Goal: Use online tool/utility: Use online tool/utility

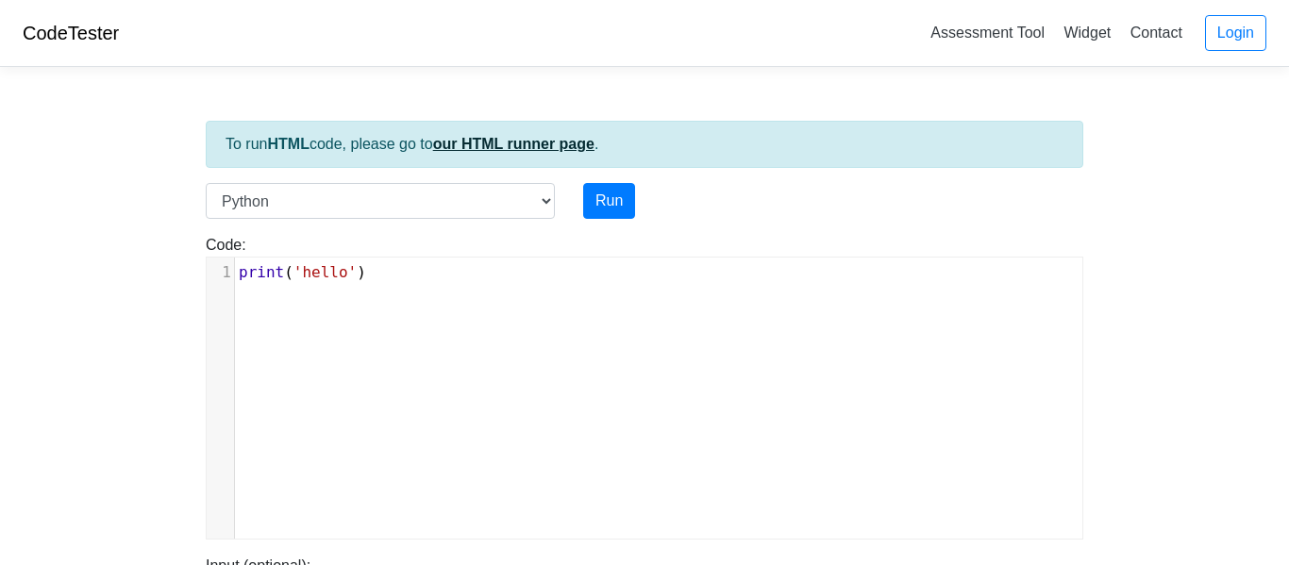
click at [467, 143] on link "our HTML runner page" at bounding box center [513, 144] width 161 height 16
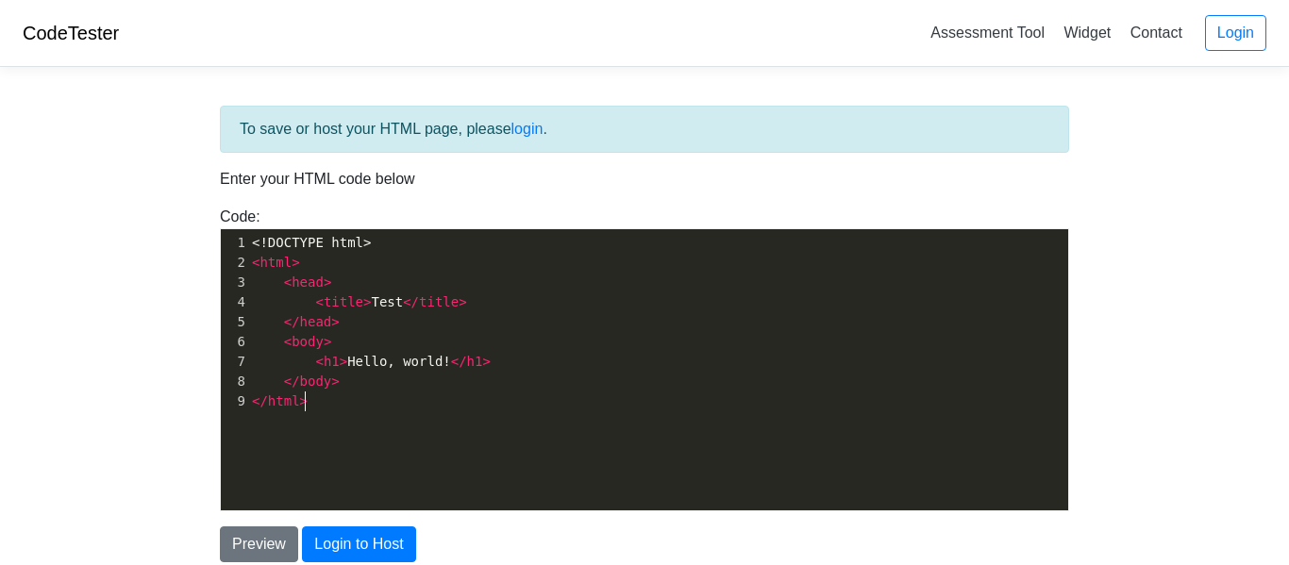
scroll to position [7, 0]
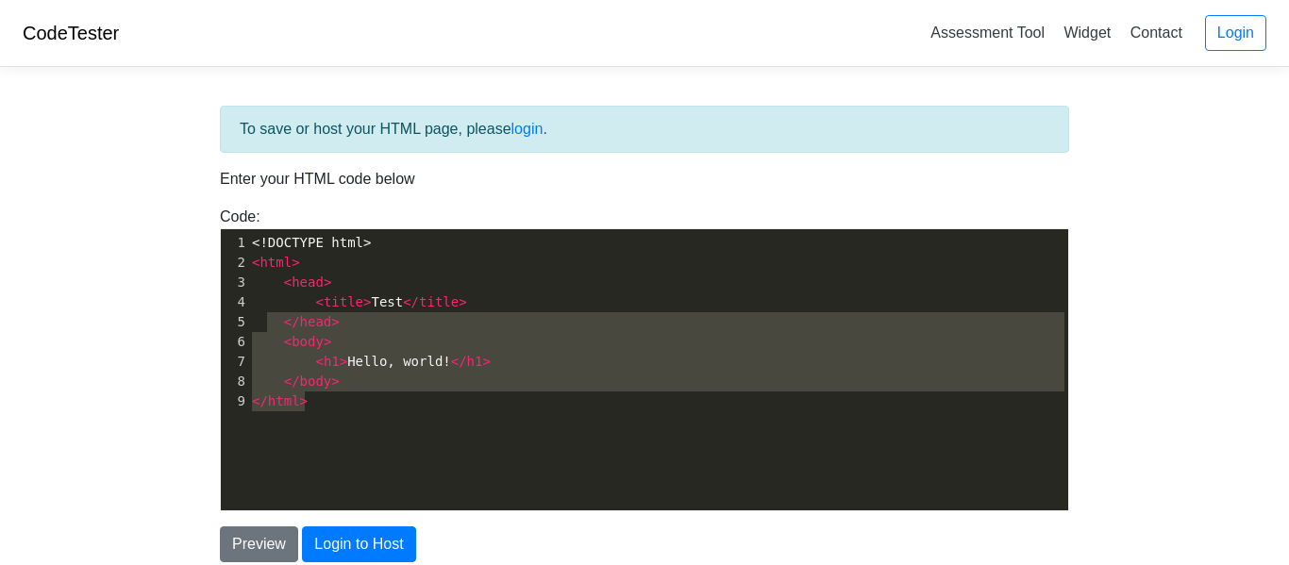
type textarea "<!DOCTYPE html> <html> <head> <title>Test</title> </head> <body> <h1>Hello, wor…"
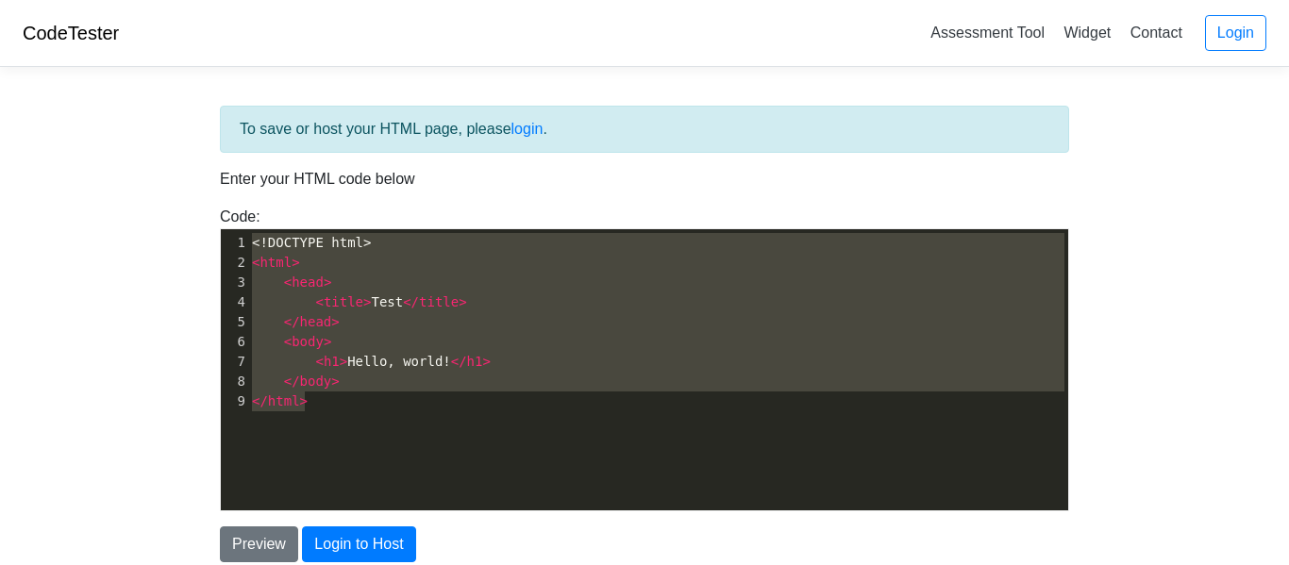
drag, startPoint x: 389, startPoint y: 427, endPoint x: 186, endPoint y: 215, distance: 293.0
click at [186, 215] on body "CodeTester Assessment Tool Widget Contact Login To save or host your HTML page,…" at bounding box center [644, 340] width 1289 height 680
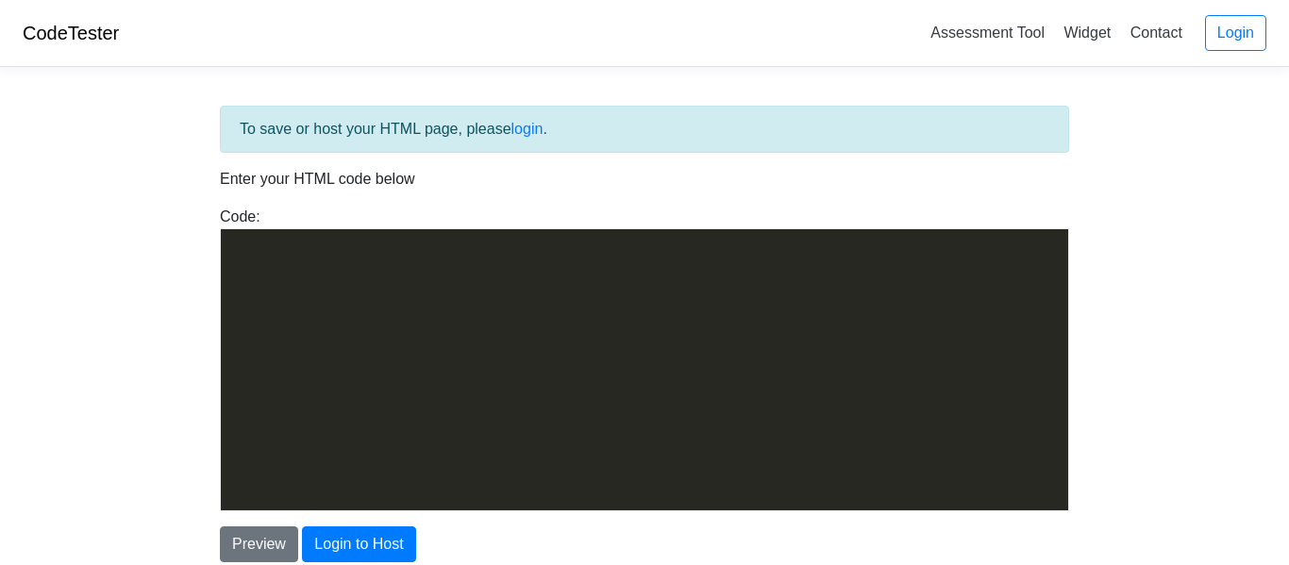
scroll to position [10052, 0]
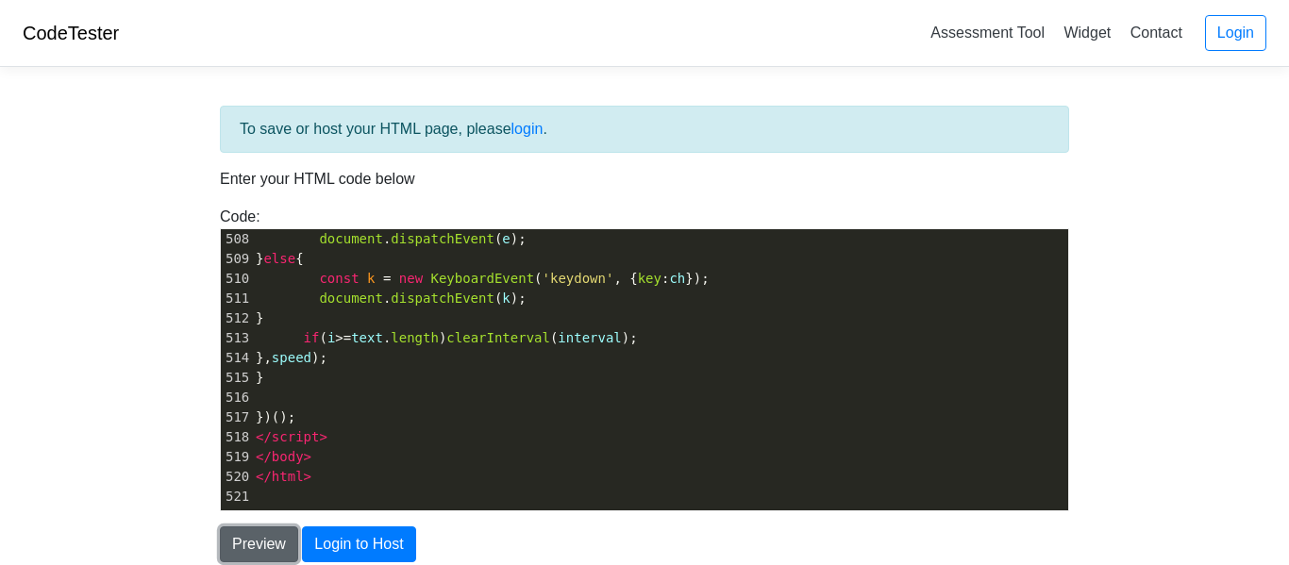
click at [247, 546] on button "Preview" at bounding box center [259, 545] width 78 height 36
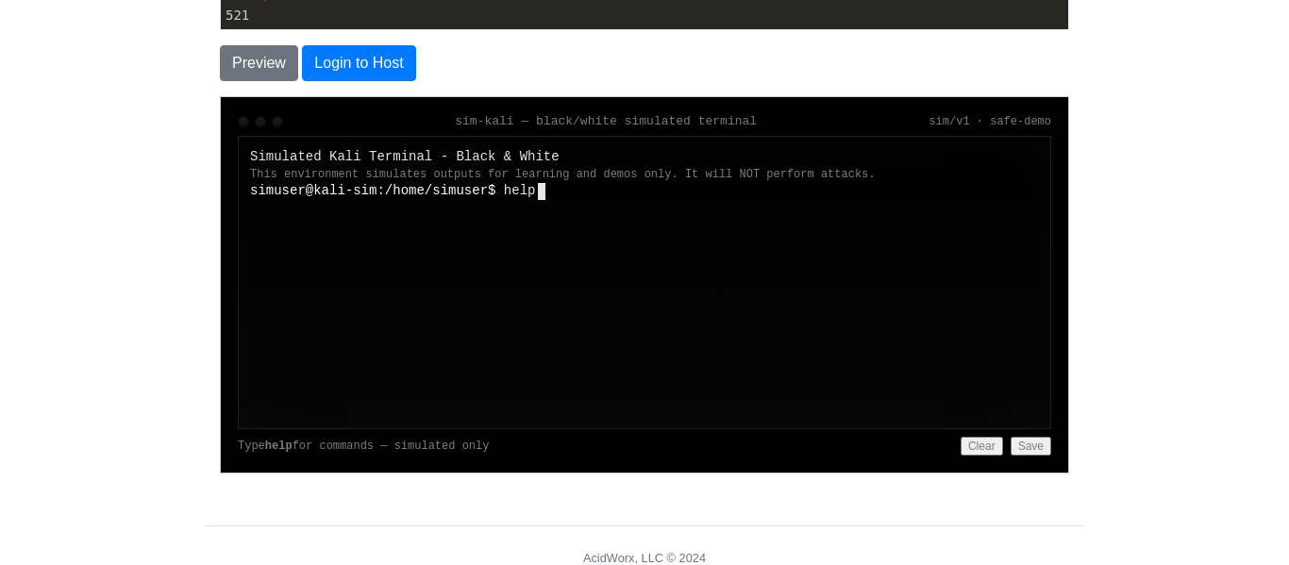
scroll to position [211, 0]
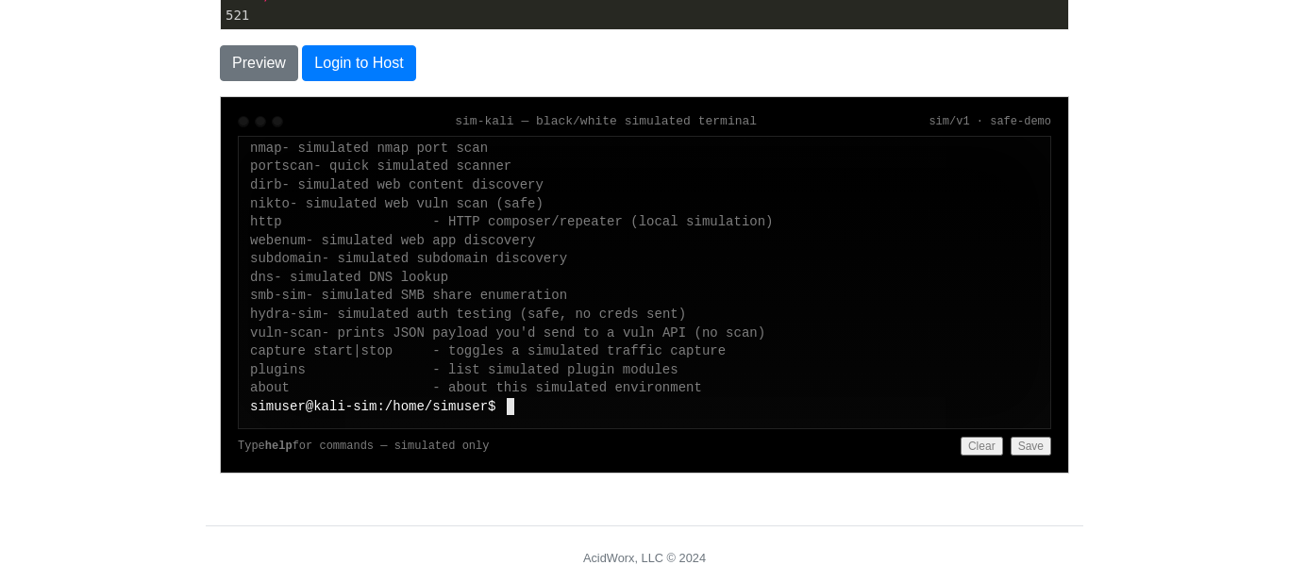
click at [526, 237] on domain "- simulated web app discovery" at bounding box center [420, 239] width 230 height 15
click at [599, 275] on div "dns - simulated DNS lookup" at bounding box center [643, 277] width 789 height 19
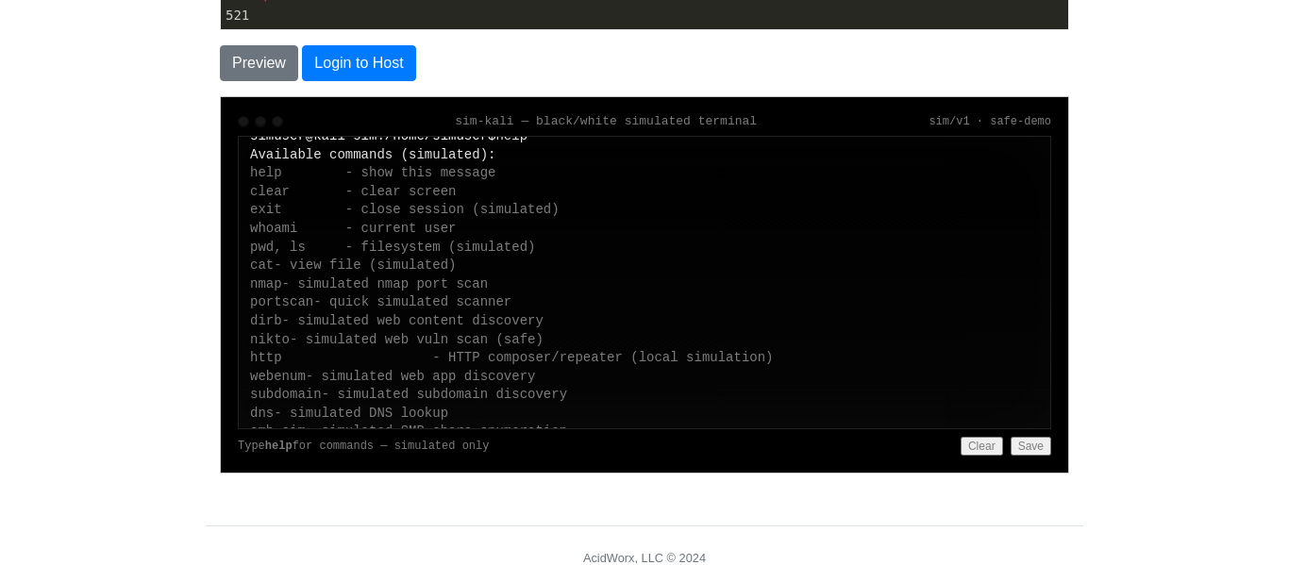
scroll to position [0, 0]
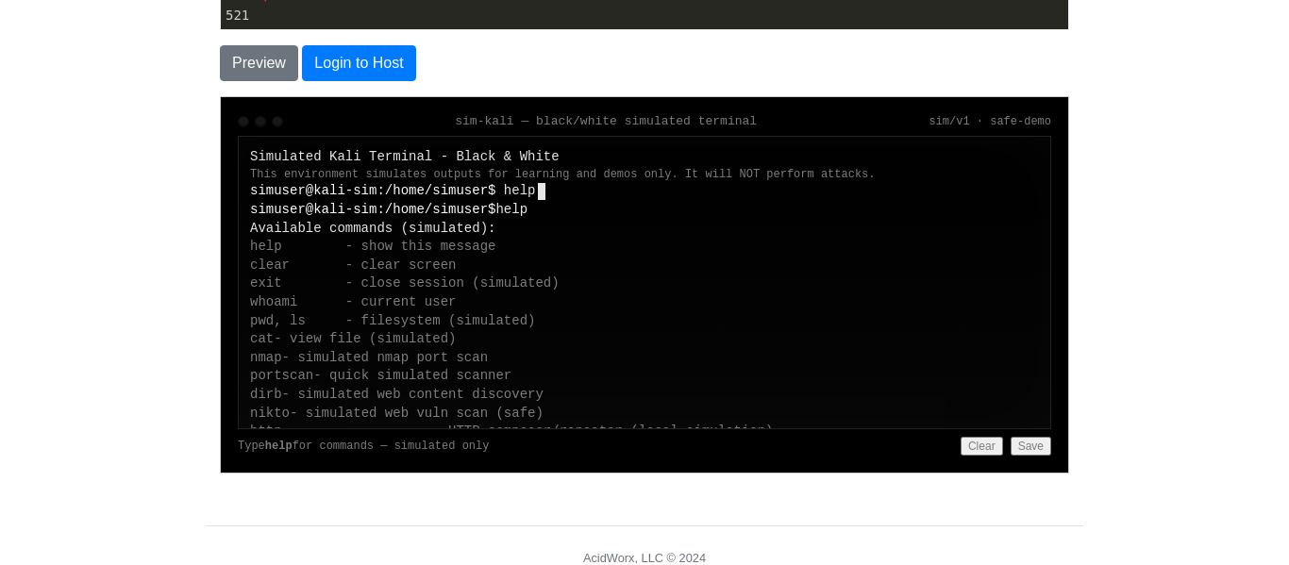
click at [1141, 189] on body "CodeTester Assessment Tool Widget Contact Login To save or host your HTML page,…" at bounding box center [644, 58] width 1289 height 1079
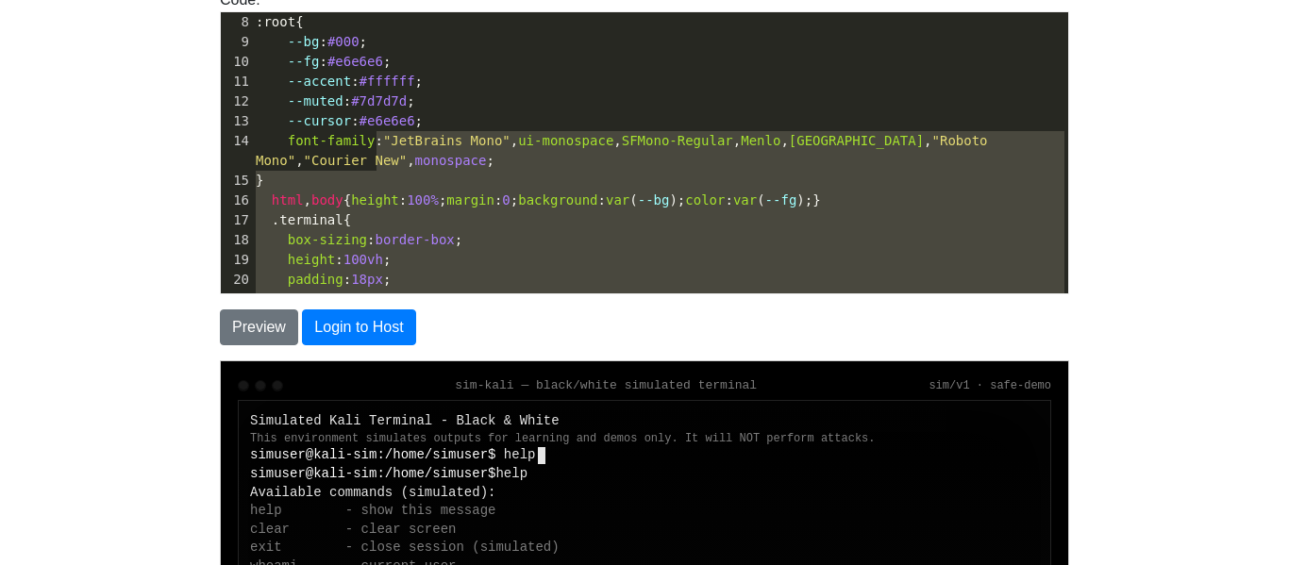
type textarea "<!doctype html> <html lang="en"> <head> <meta charset="utf-8" /> <meta name="vi…"
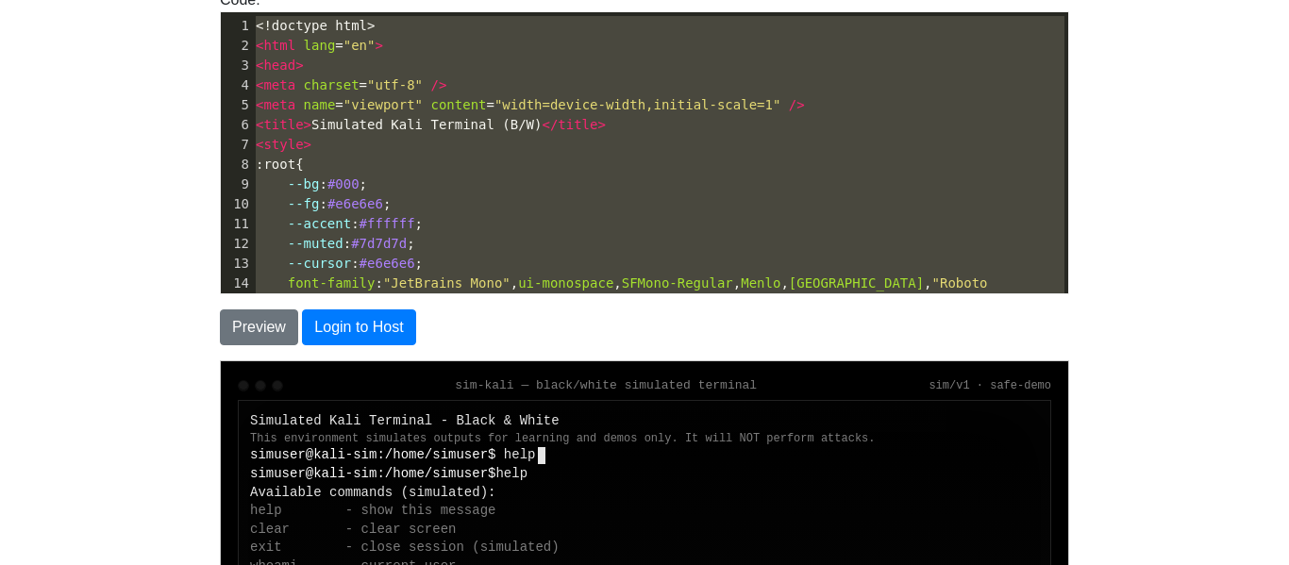
drag, startPoint x: 1064, startPoint y: 275, endPoint x: 1041, endPoint y: -42, distance: 317.0
click at [385, 119] on span "< title > Simulated Kali Terminal (B/W) </ title >" at bounding box center [431, 124] width 350 height 15
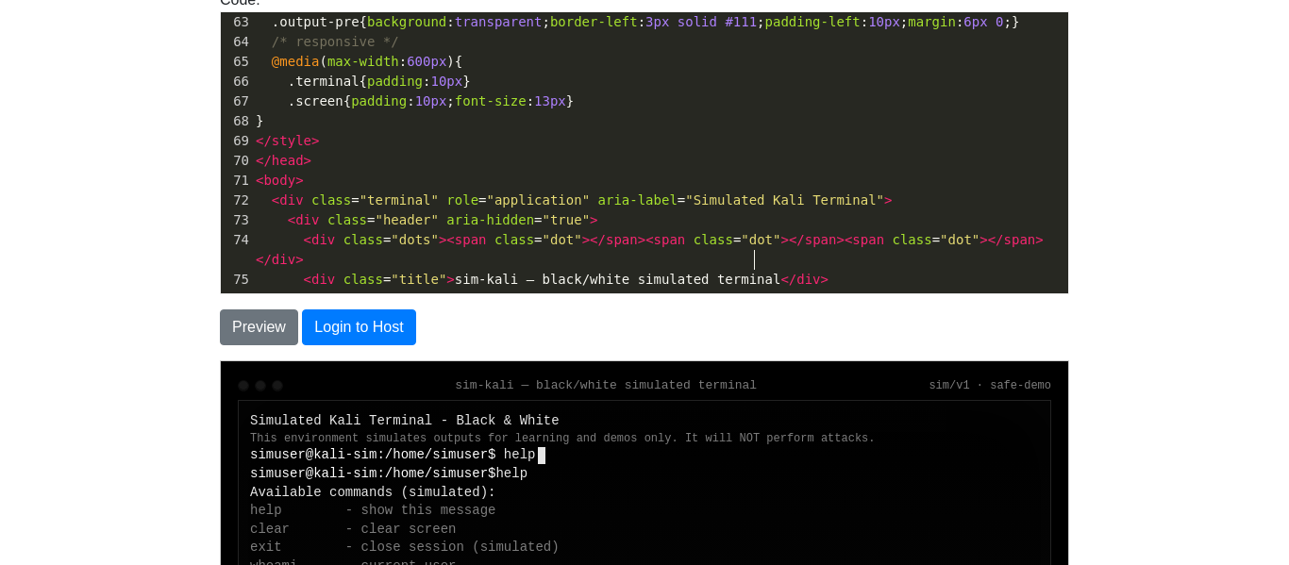
click at [752, 272] on span "< div class = "title" > sim-kali — black/white simulated terminal </ div >" at bounding box center [542, 279] width 573 height 15
type textarea "zeroindex"
